Goal: Transaction & Acquisition: Subscribe to service/newsletter

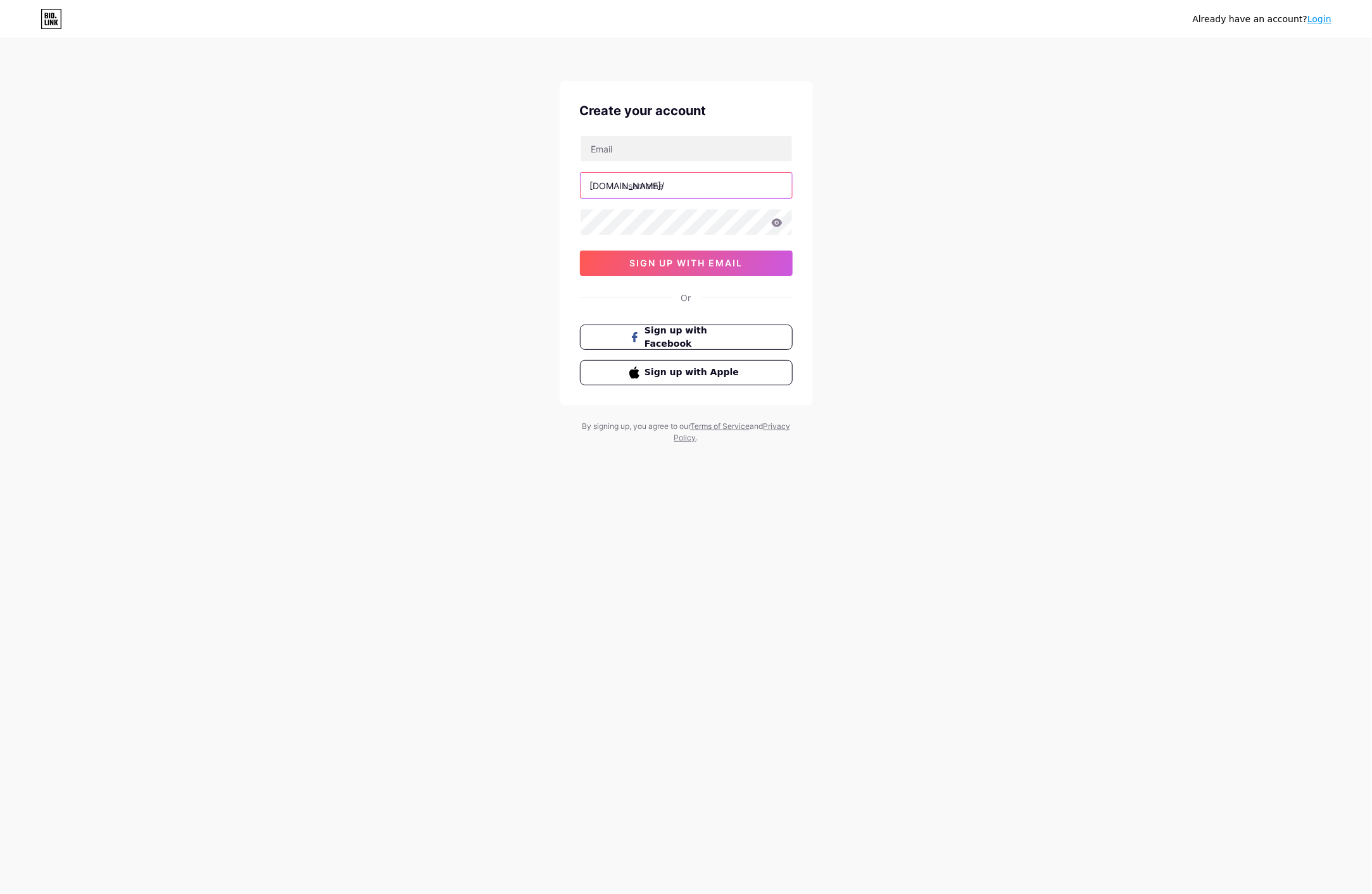
click at [700, 185] on input "text" at bounding box center [686, 185] width 212 height 25
click at [698, 151] on input "text" at bounding box center [686, 148] width 212 height 25
click at [1052, 236] on div "Already have an account? Login Create your account [DOMAIN_NAME]/ 0cAFcWeA6nejw…" at bounding box center [686, 241] width 1372 height 484
click at [1323, 18] on link "Login" at bounding box center [1319, 19] width 24 height 10
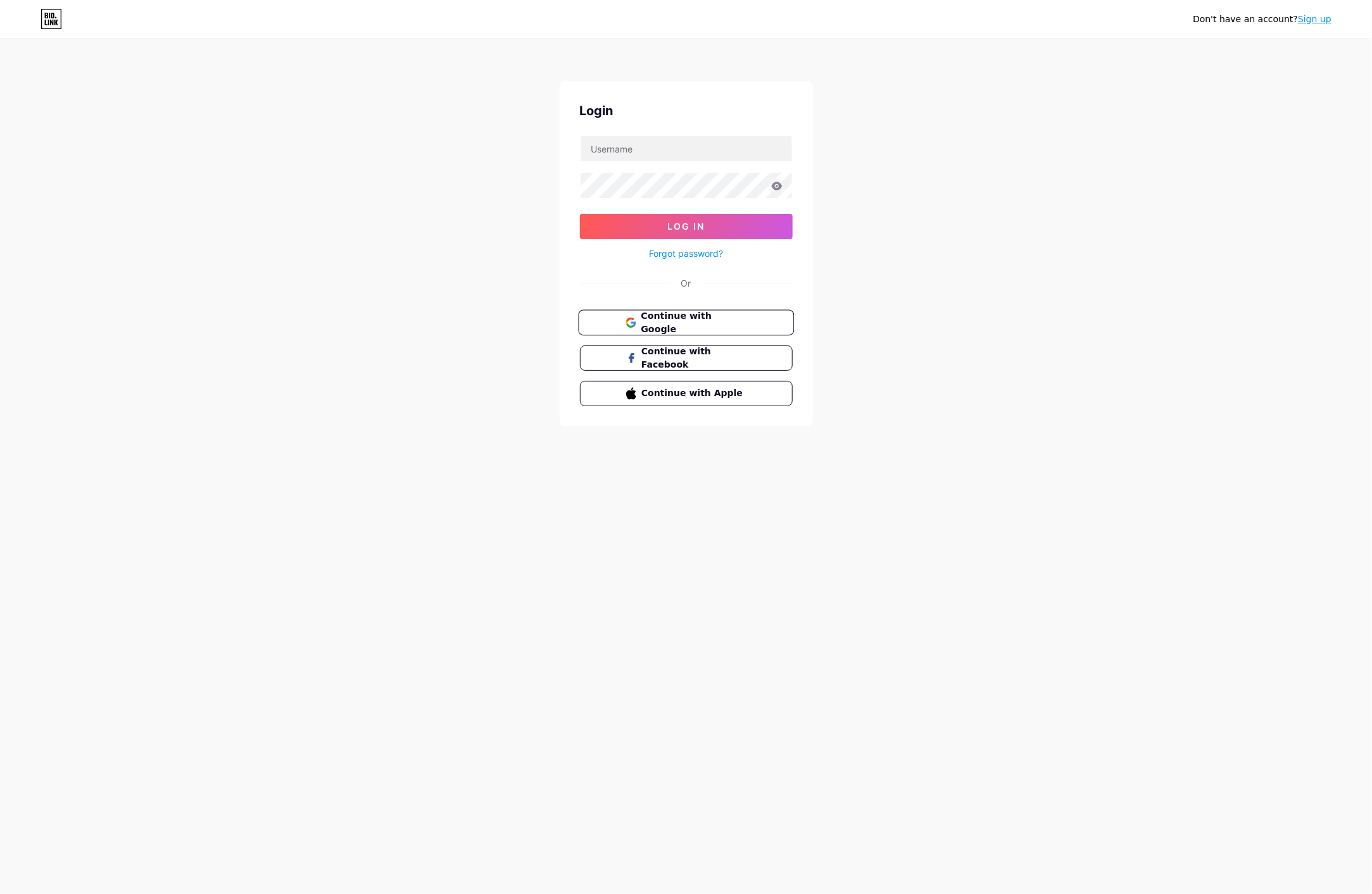
click at [768, 323] on button "Continue with Google" at bounding box center [686, 323] width 216 height 26
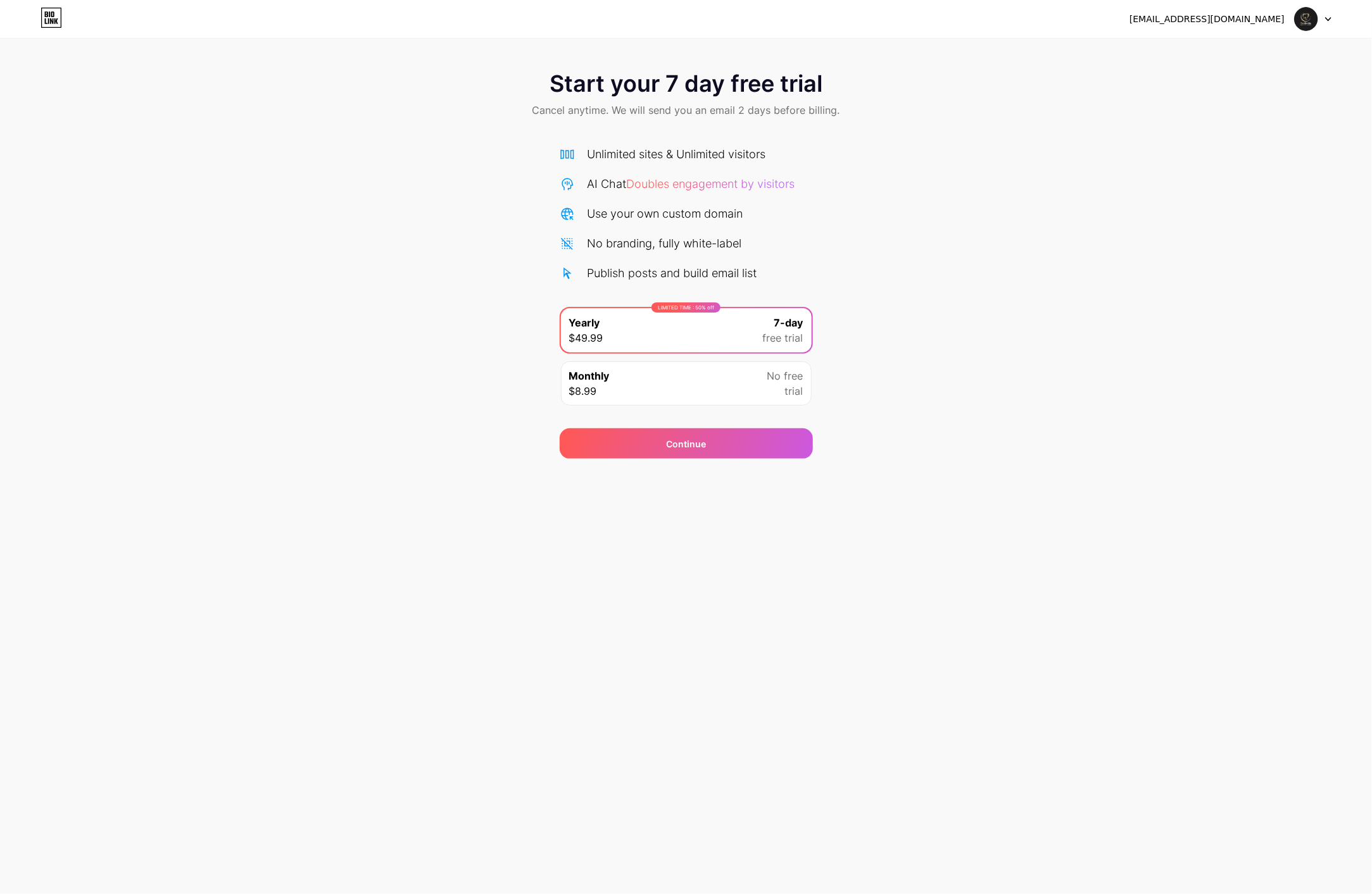
click at [1313, 16] on img at bounding box center [1306, 19] width 24 height 24
click at [1332, 19] on div "dvframeio@gmail.com Logout" at bounding box center [686, 19] width 1372 height 23
click at [1329, 19] on icon at bounding box center [1328, 19] width 6 height 4
click at [1318, 20] on div at bounding box center [1312, 19] width 37 height 23
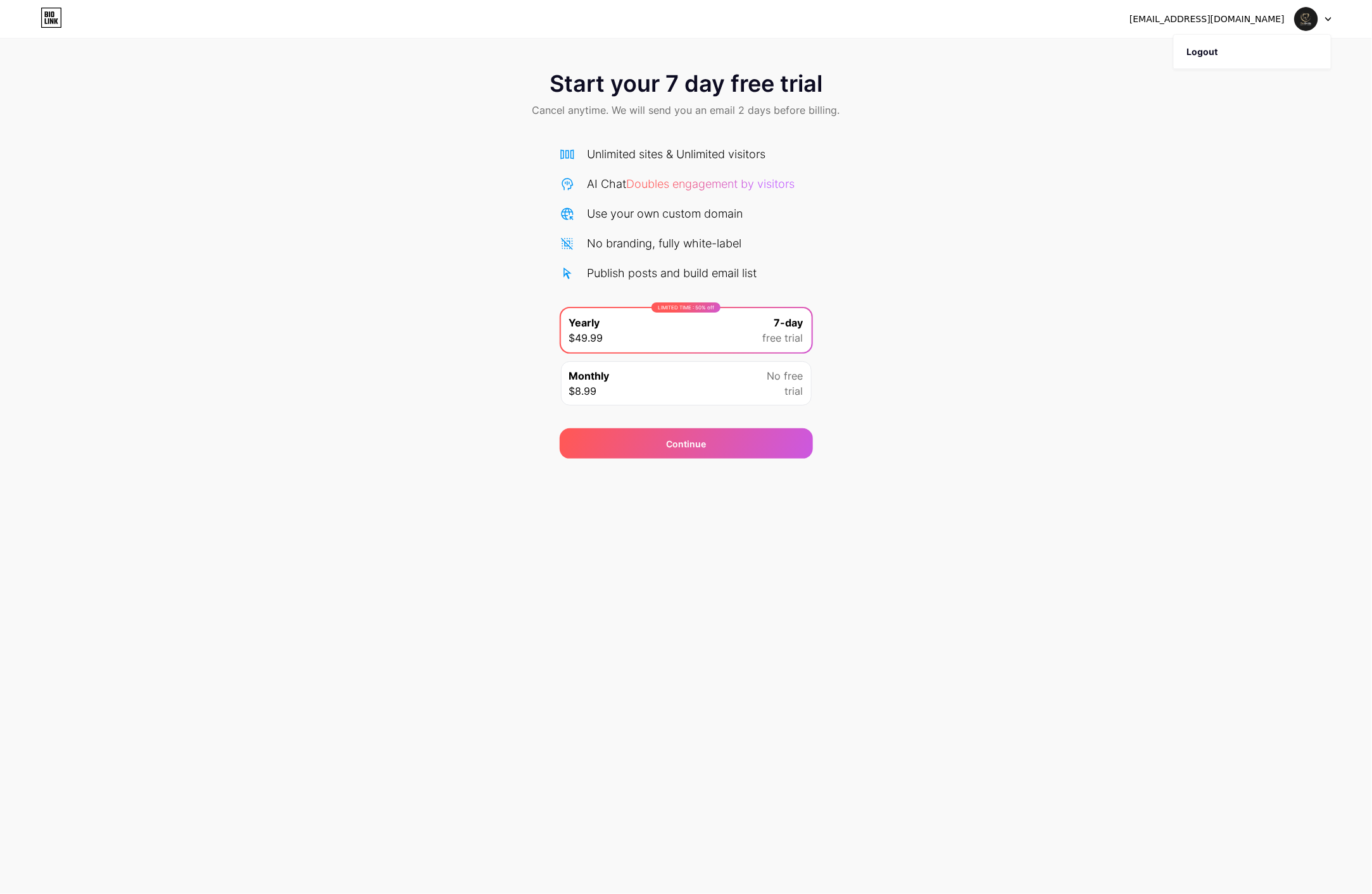
click at [1318, 20] on div at bounding box center [1312, 19] width 37 height 23
